Goal: Task Accomplishment & Management: Manage account settings

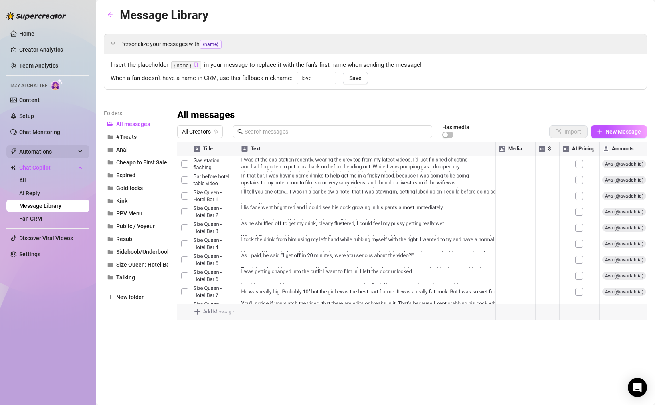
click at [41, 147] on span "Automations" at bounding box center [47, 151] width 57 height 13
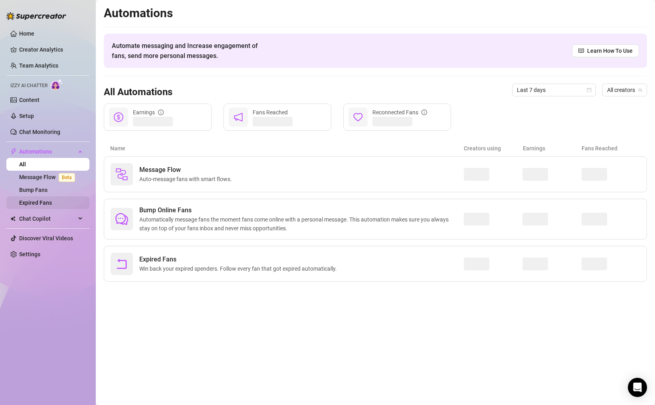
click at [35, 200] on link "Expired Fans" at bounding box center [35, 202] width 33 height 6
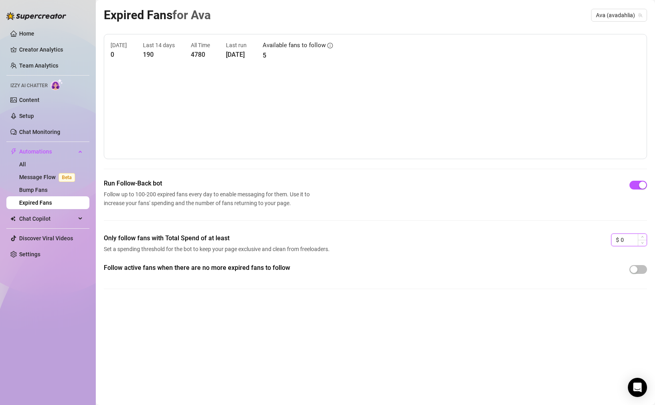
click at [621, 239] on input "0" at bounding box center [634, 240] width 26 height 12
type input "10"
click at [516, 352] on div "Expired Fans for [PERSON_NAME] (avadahlia) [DATE] 0 Last 14 days 190 All Time 4…" at bounding box center [376, 193] width 544 height 375
drag, startPoint x: 631, startPoint y: 237, endPoint x: 615, endPoint y: 236, distance: 16.8
click at [615, 236] on div "$ 10" at bounding box center [629, 239] width 36 height 13
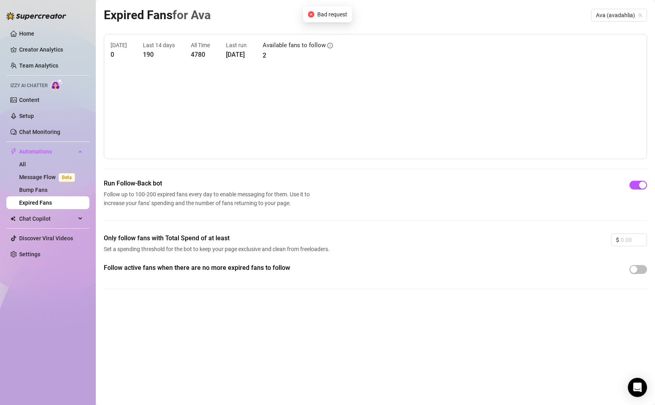
click at [558, 339] on div "Expired Fans for [PERSON_NAME] (avadahlia) [DATE] 0 Last 14 days 190 All Time 4…" at bounding box center [376, 193] width 544 height 375
click at [626, 239] on input at bounding box center [634, 240] width 26 height 12
type input "0"
click at [523, 306] on div "Expired Fans for [PERSON_NAME] (avadahlia) [DATE] 0 Last 14 days 190 All Time 4…" at bounding box center [376, 193] width 544 height 375
